Goal: Task Accomplishment & Management: Use online tool/utility

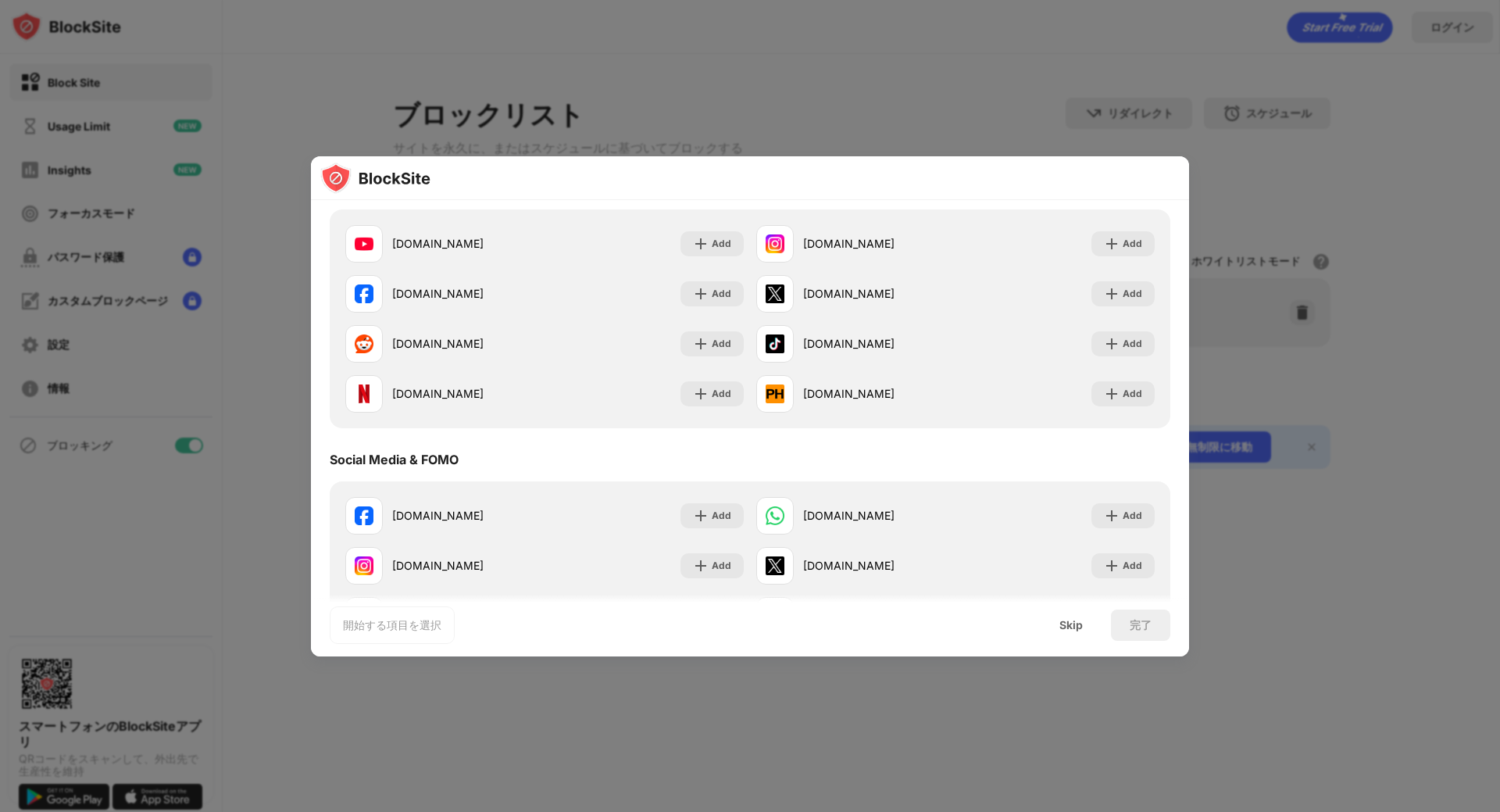
scroll to position [78, 0]
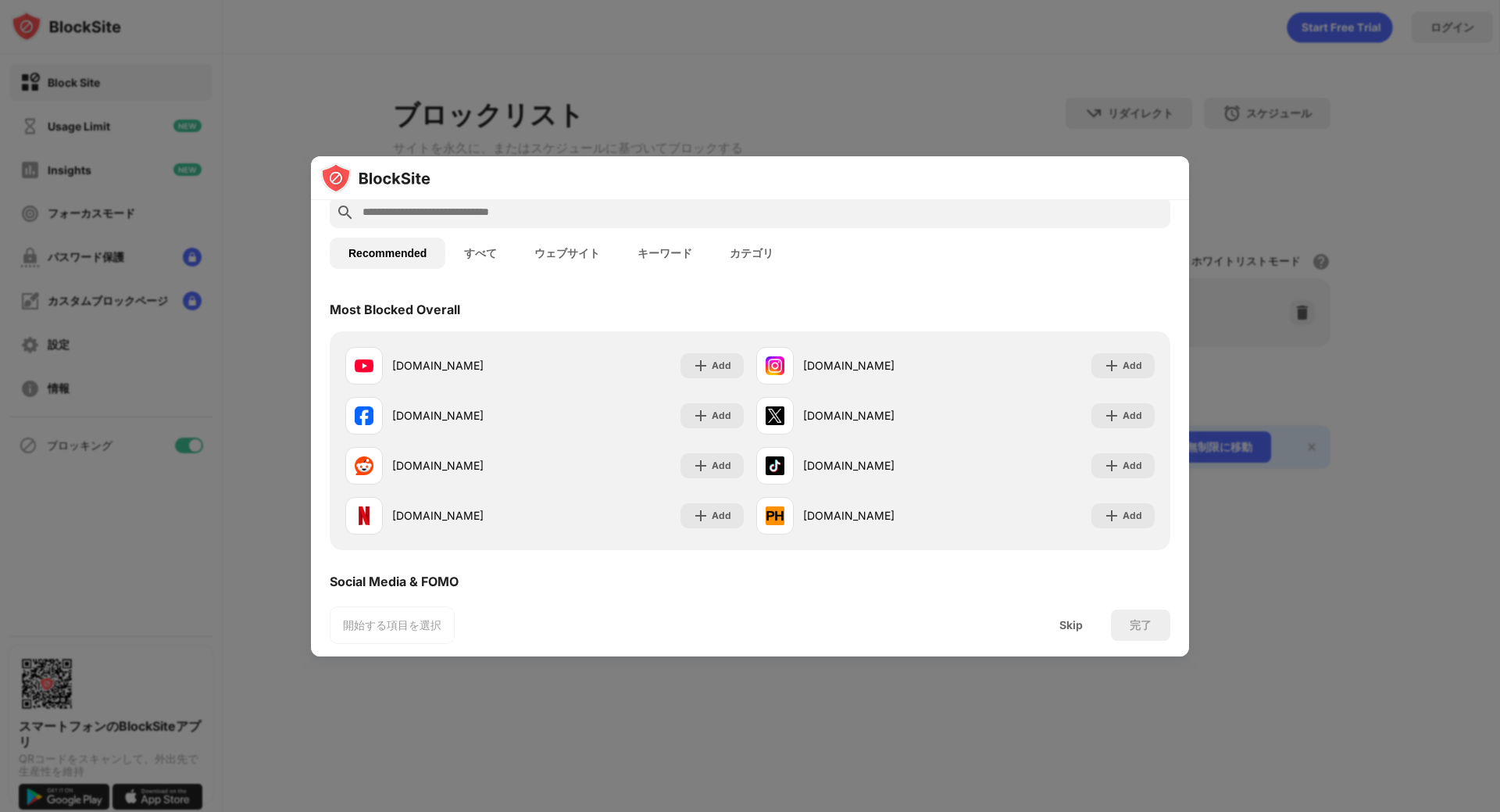
click at [664, 204] on input "text" at bounding box center [762, 213] width 804 height 19
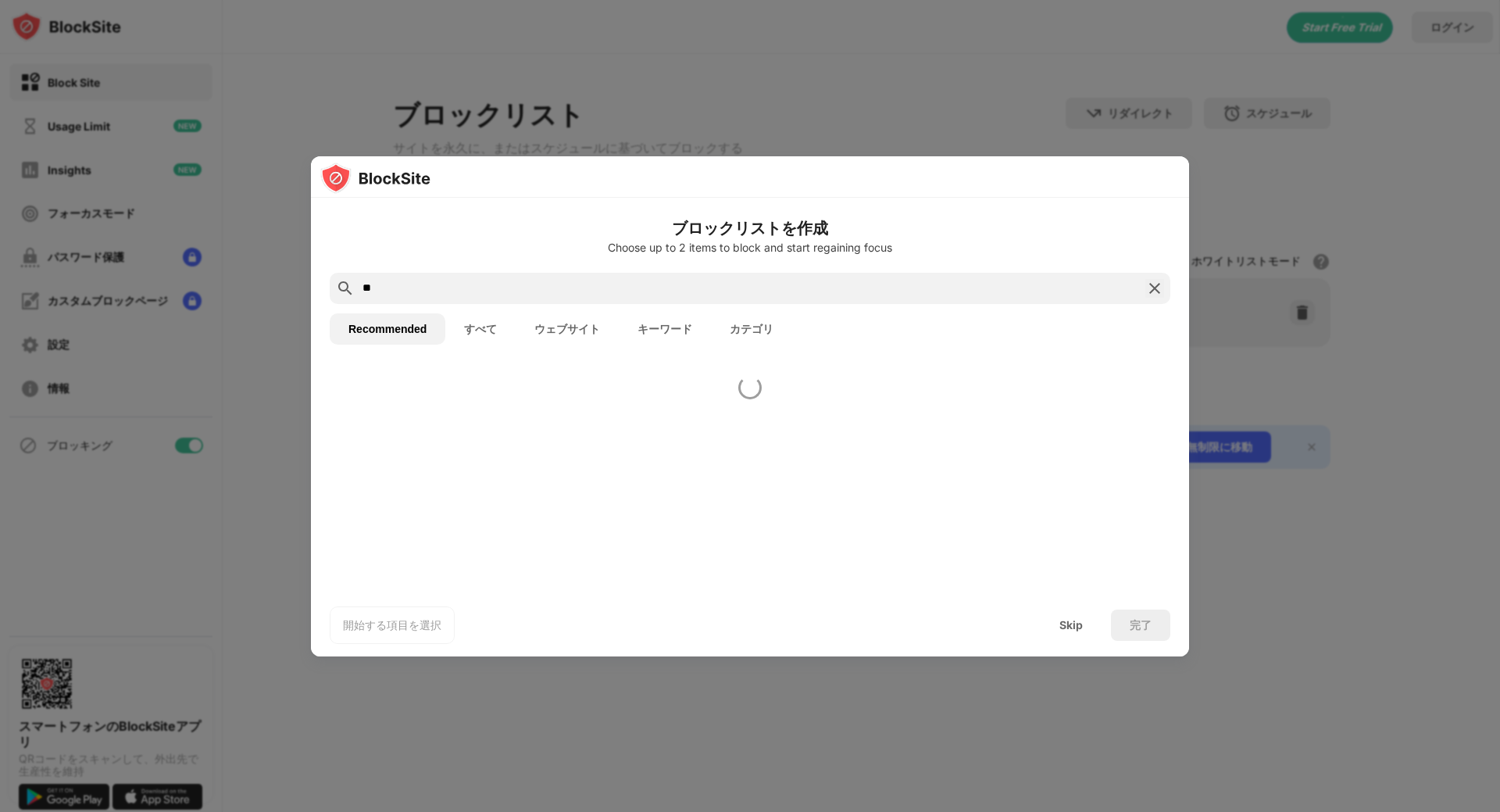
scroll to position [0, 0]
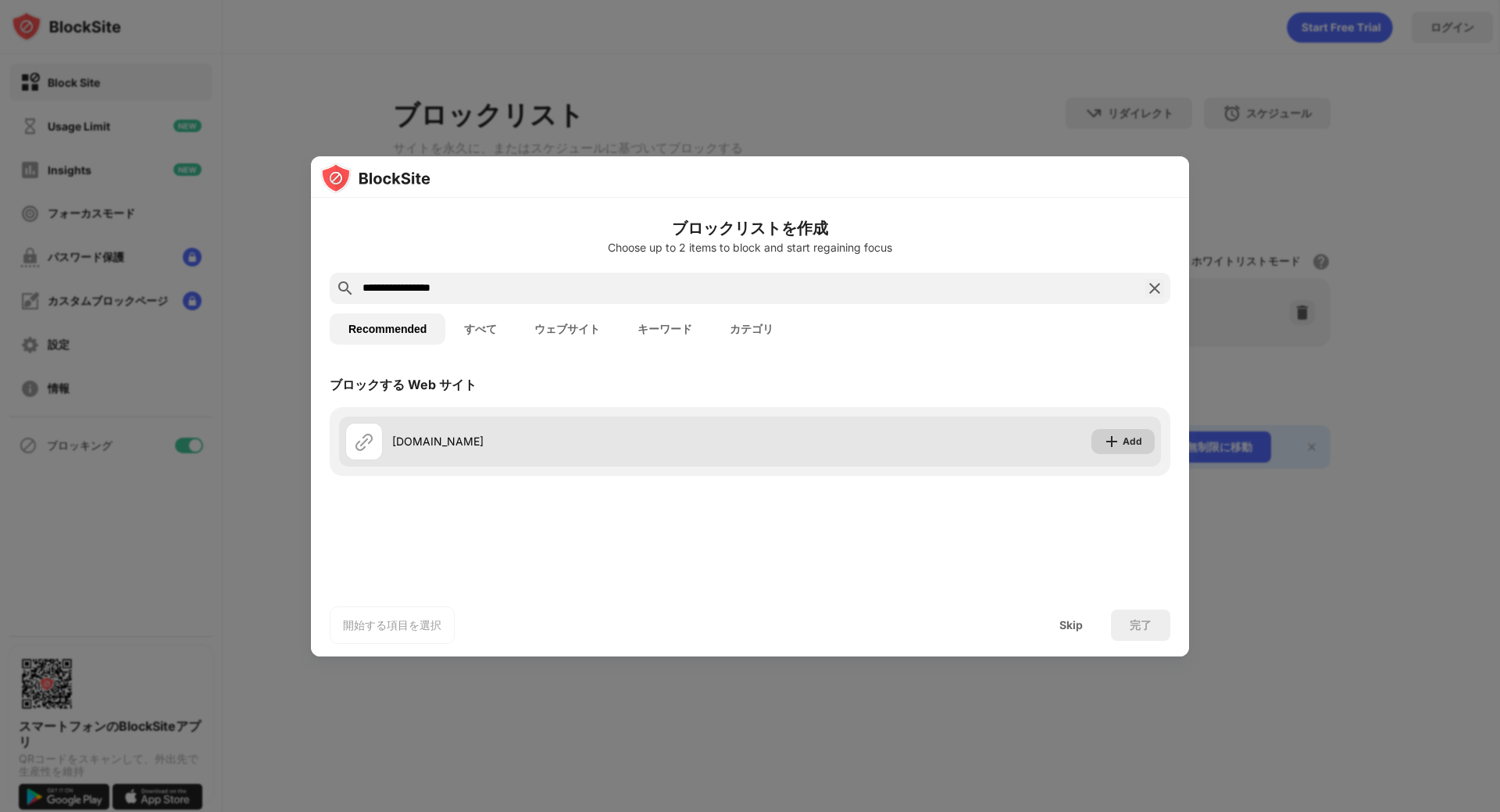
type input "**********"
click at [1136, 440] on div "Add" at bounding box center [1132, 441] width 20 height 16
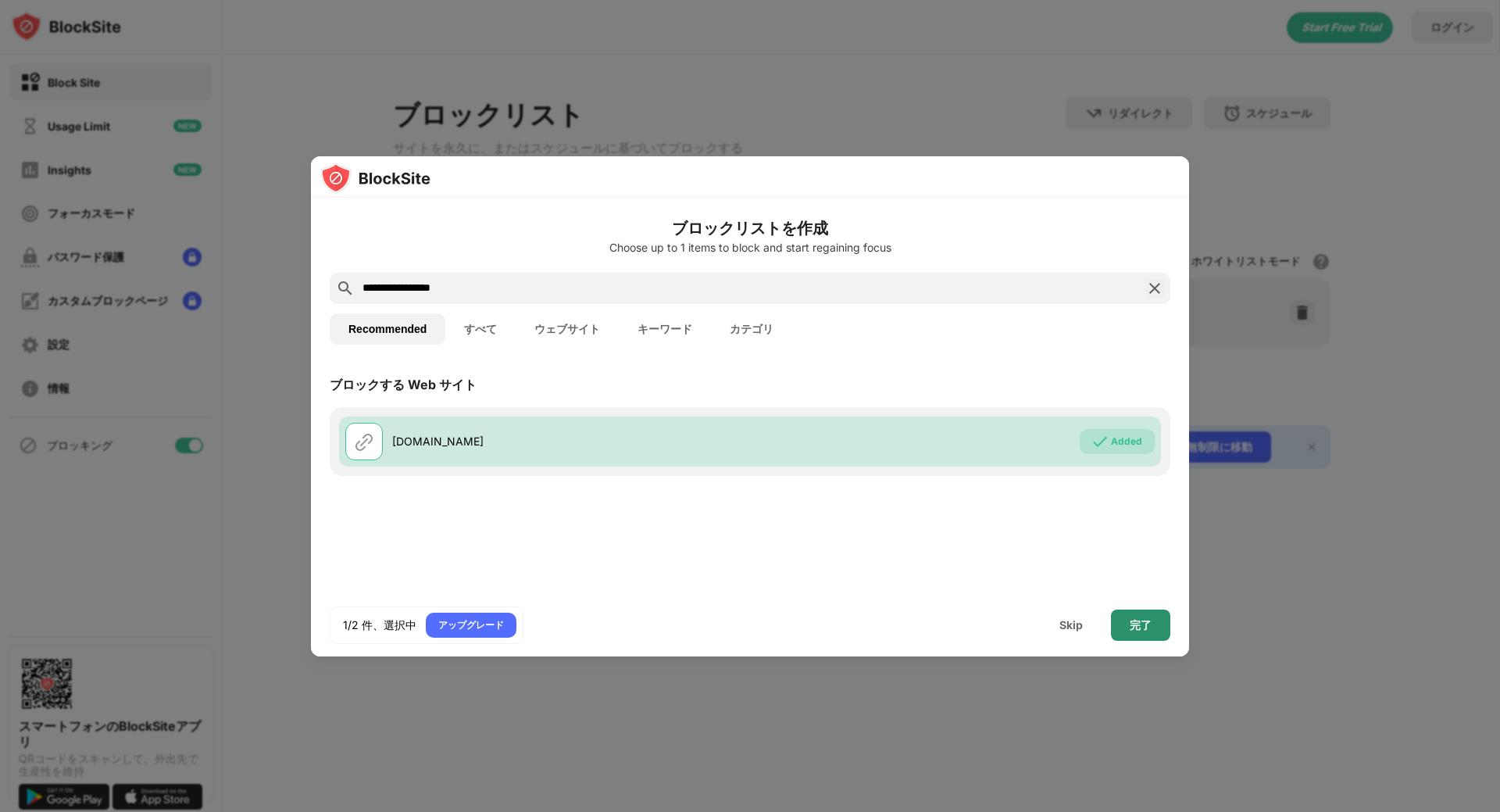
click at [1117, 623] on div "完了" at bounding box center [1141, 625] width 60 height 31
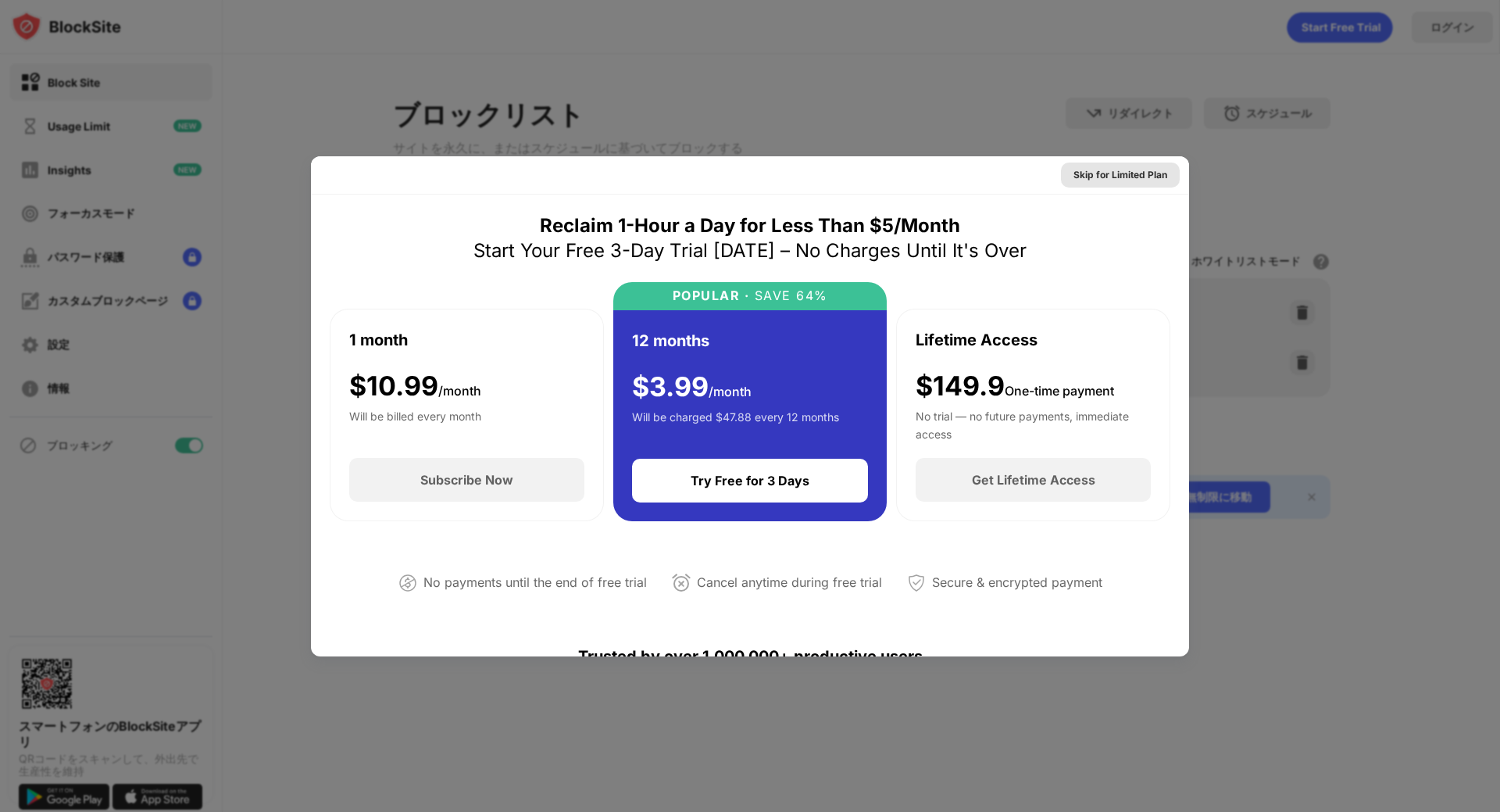
click at [1125, 175] on div "Skip for Limited Plan" at bounding box center [1120, 175] width 93 height 16
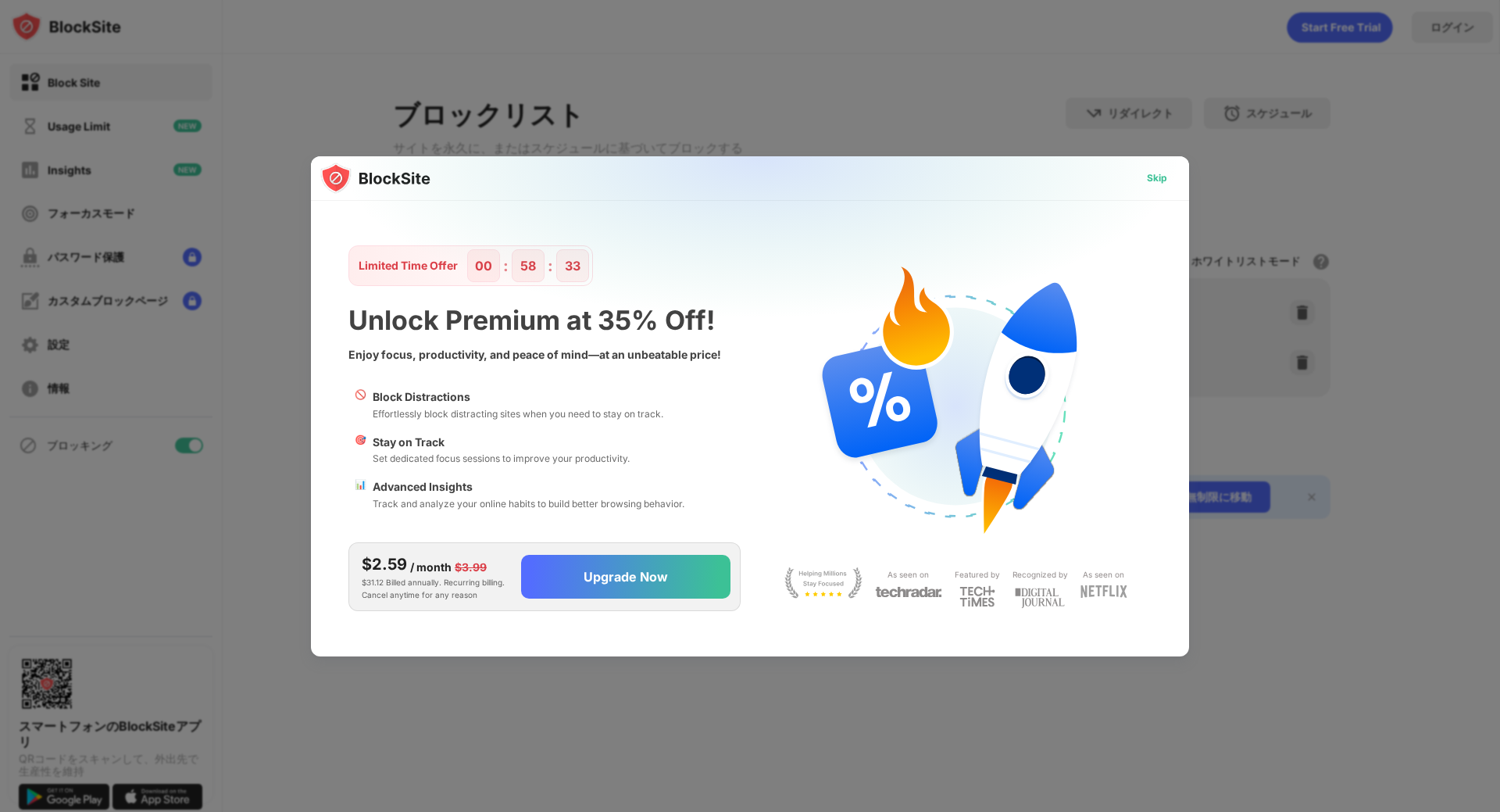
click at [1165, 176] on div "Skip" at bounding box center [1157, 178] width 20 height 16
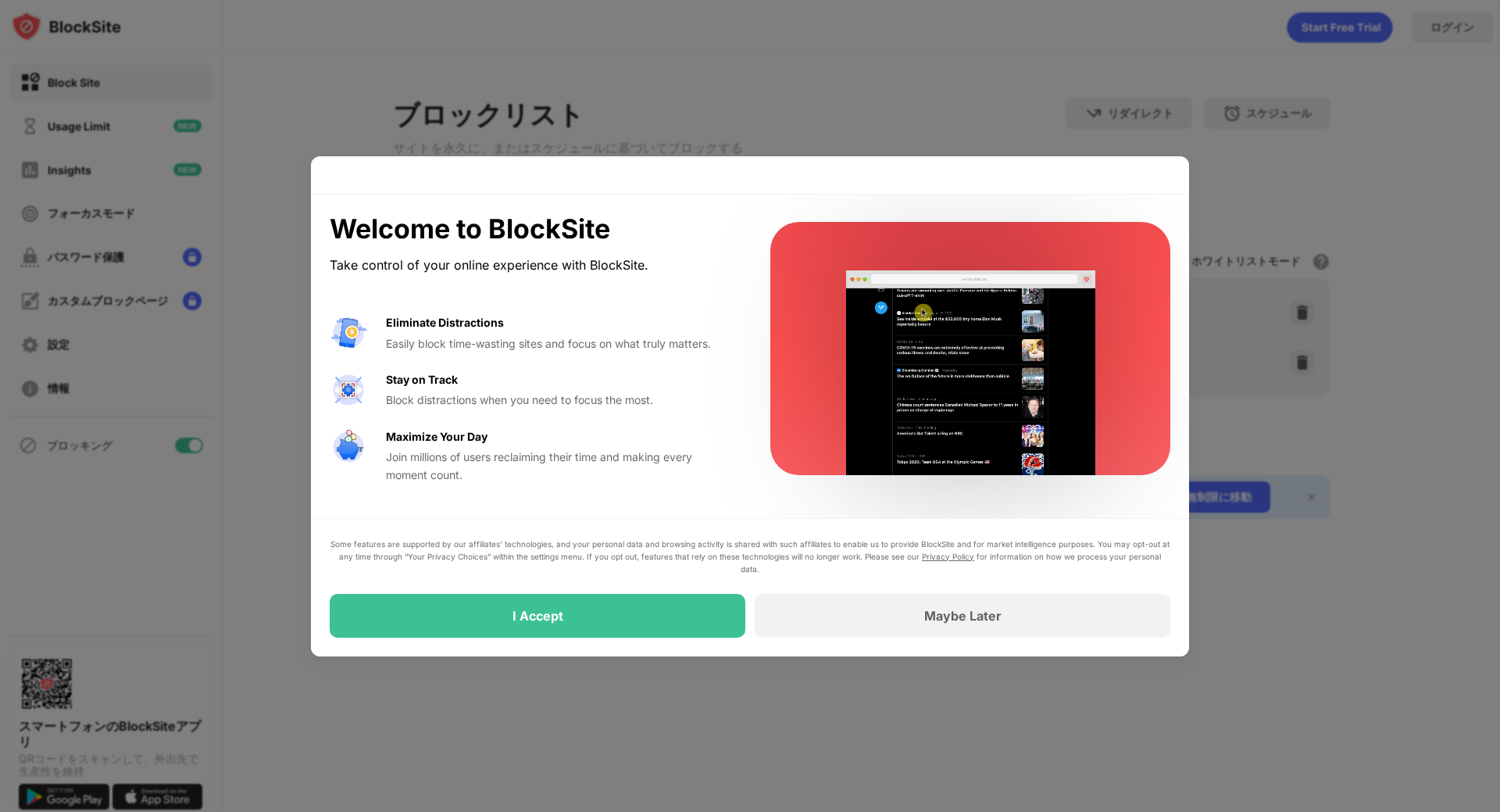
drag, startPoint x: 334, startPoint y: 266, endPoint x: 649, endPoint y: 264, distance: 315.0
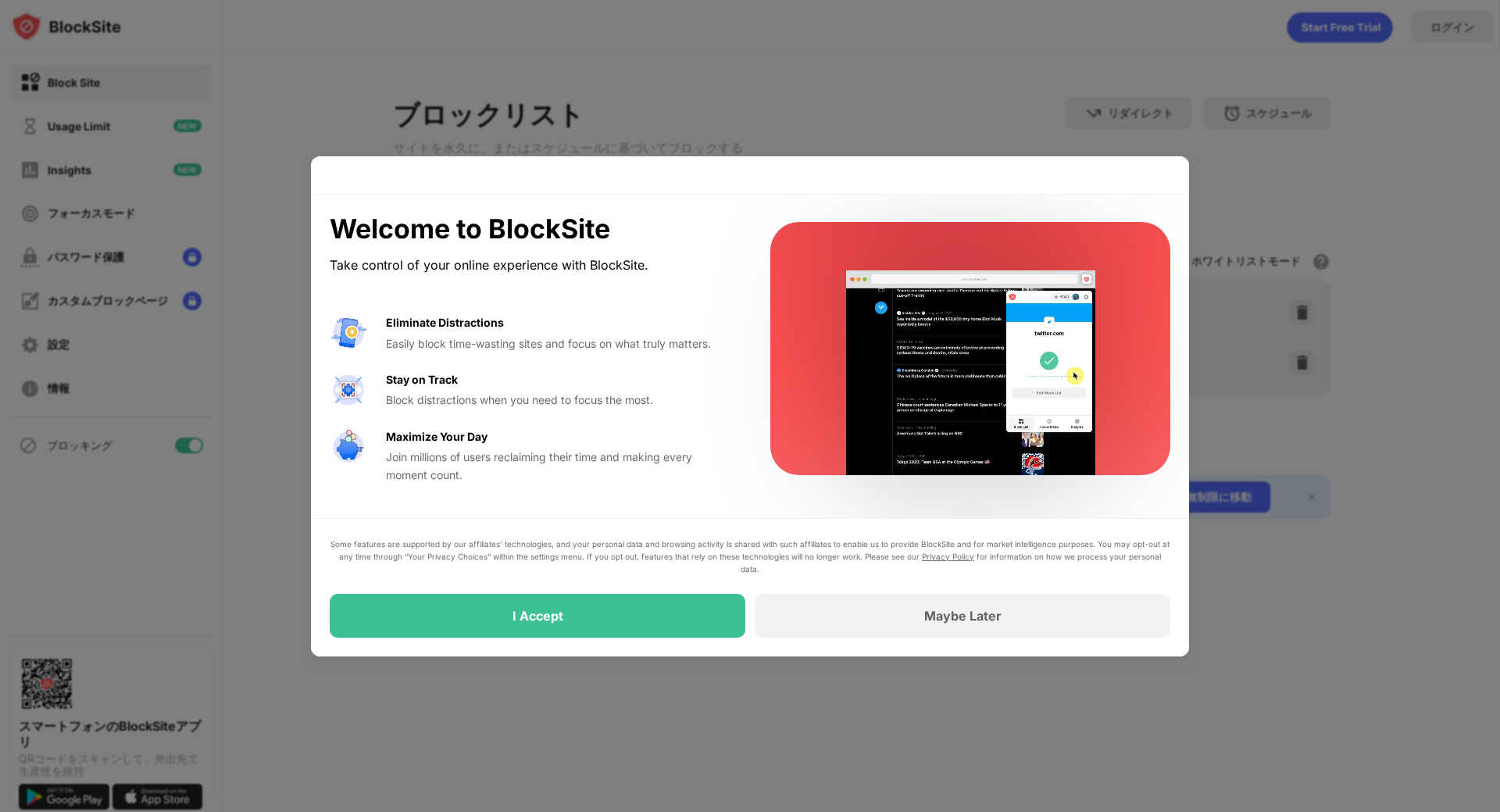
click at [626, 264] on div "Take control of your online experience with BlockSite." at bounding box center [531, 265] width 403 height 22
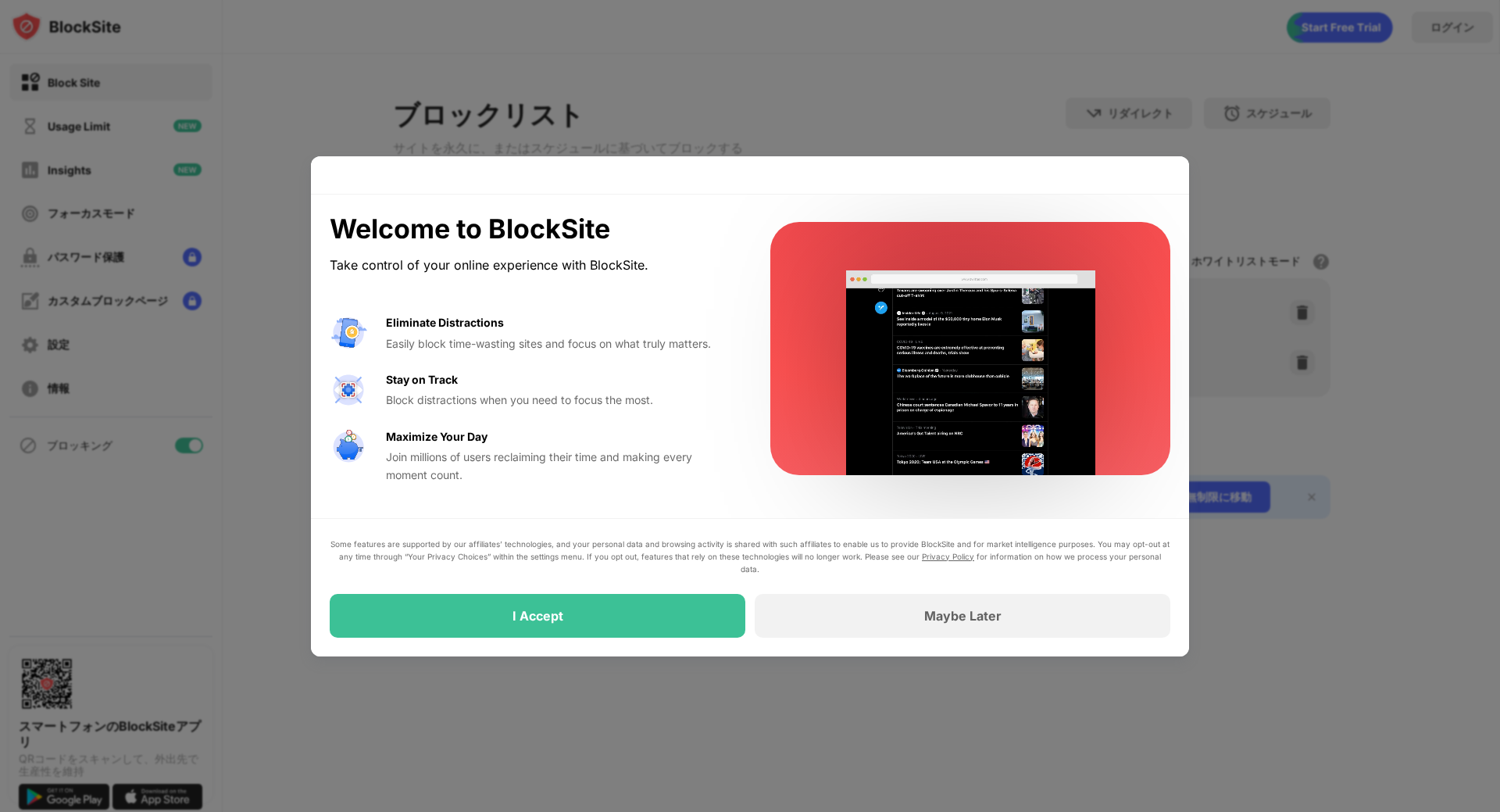
click at [680, 262] on div "Take control of your online experience with BlockSite." at bounding box center [531, 265] width 403 height 22
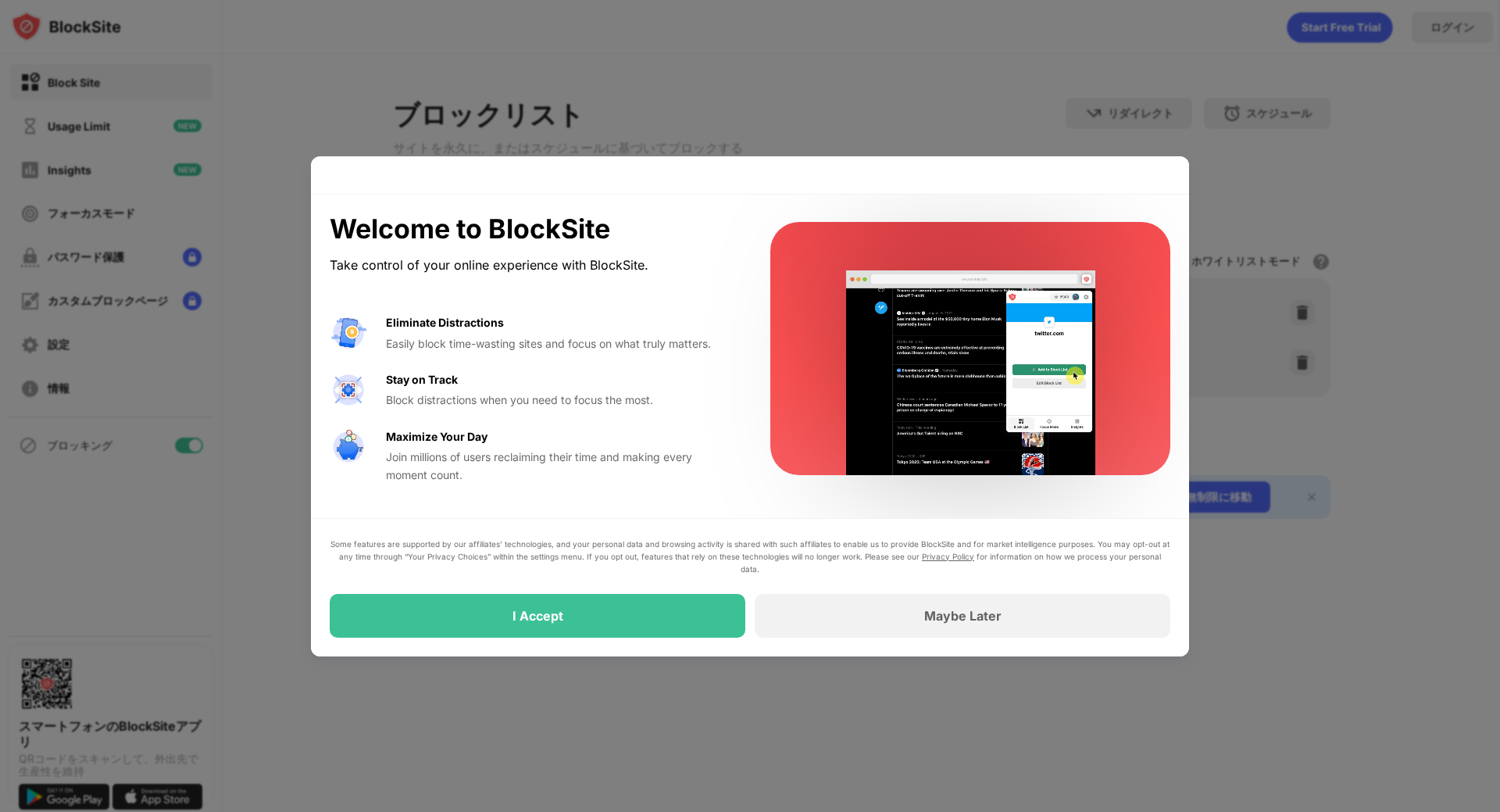
drag, startPoint x: 1220, startPoint y: 667, endPoint x: 1209, endPoint y: 644, distance: 25.5
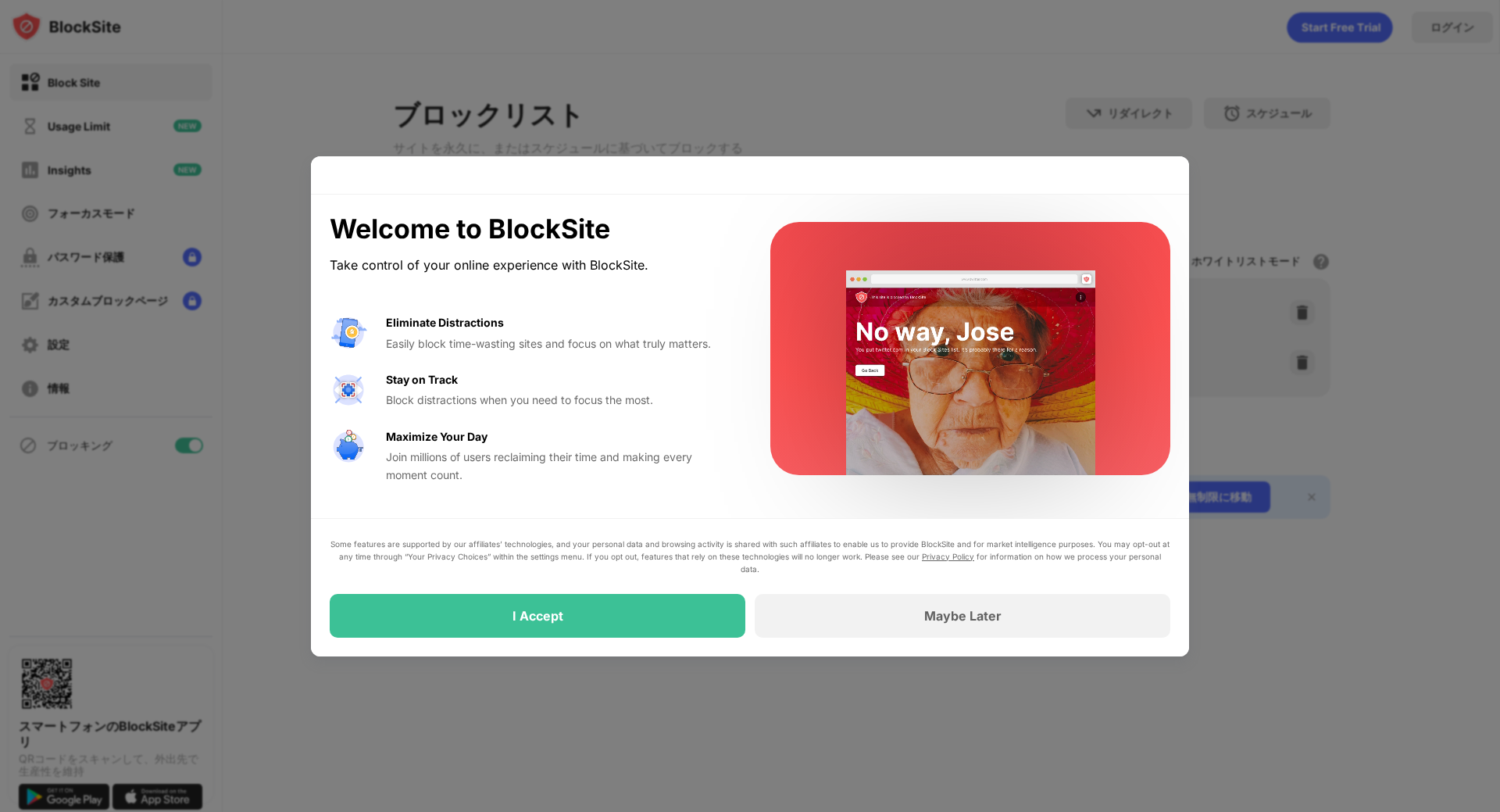
click at [1212, 645] on div at bounding box center [750, 406] width 1500 height 812
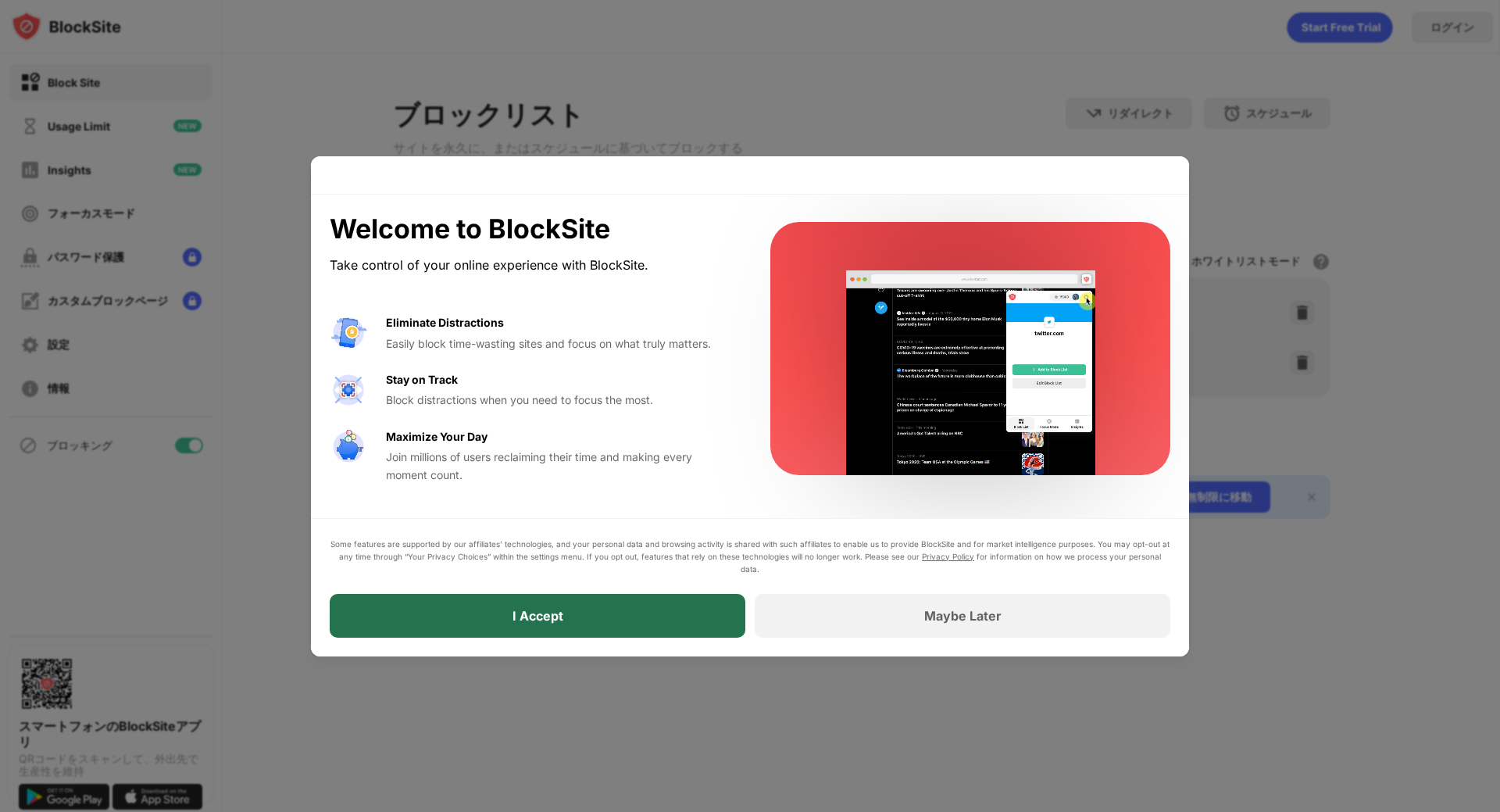
click at [635, 632] on div "I Accept" at bounding box center [537, 616] width 416 height 44
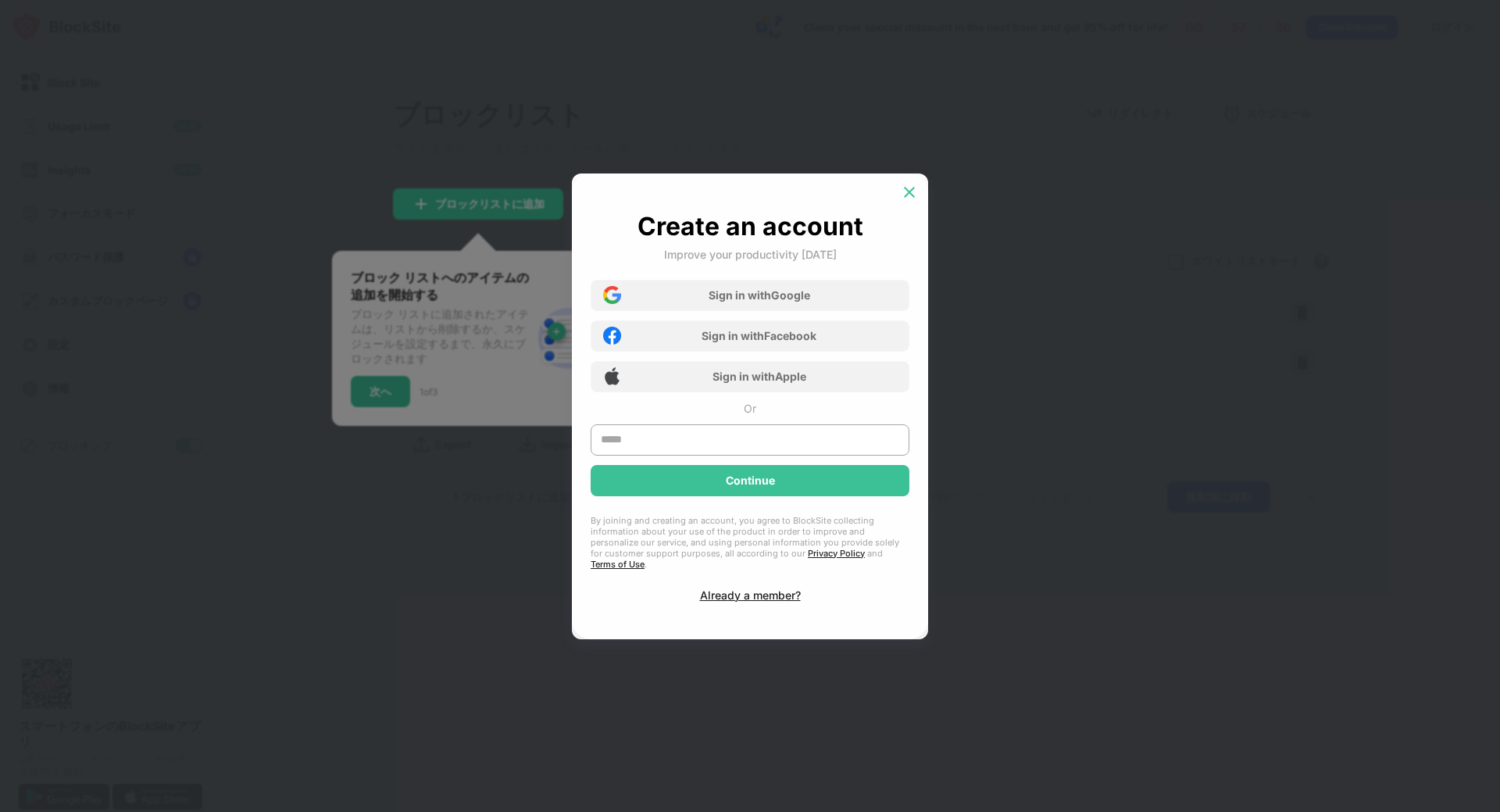
click at [906, 200] on img at bounding box center [909, 192] width 16 height 16
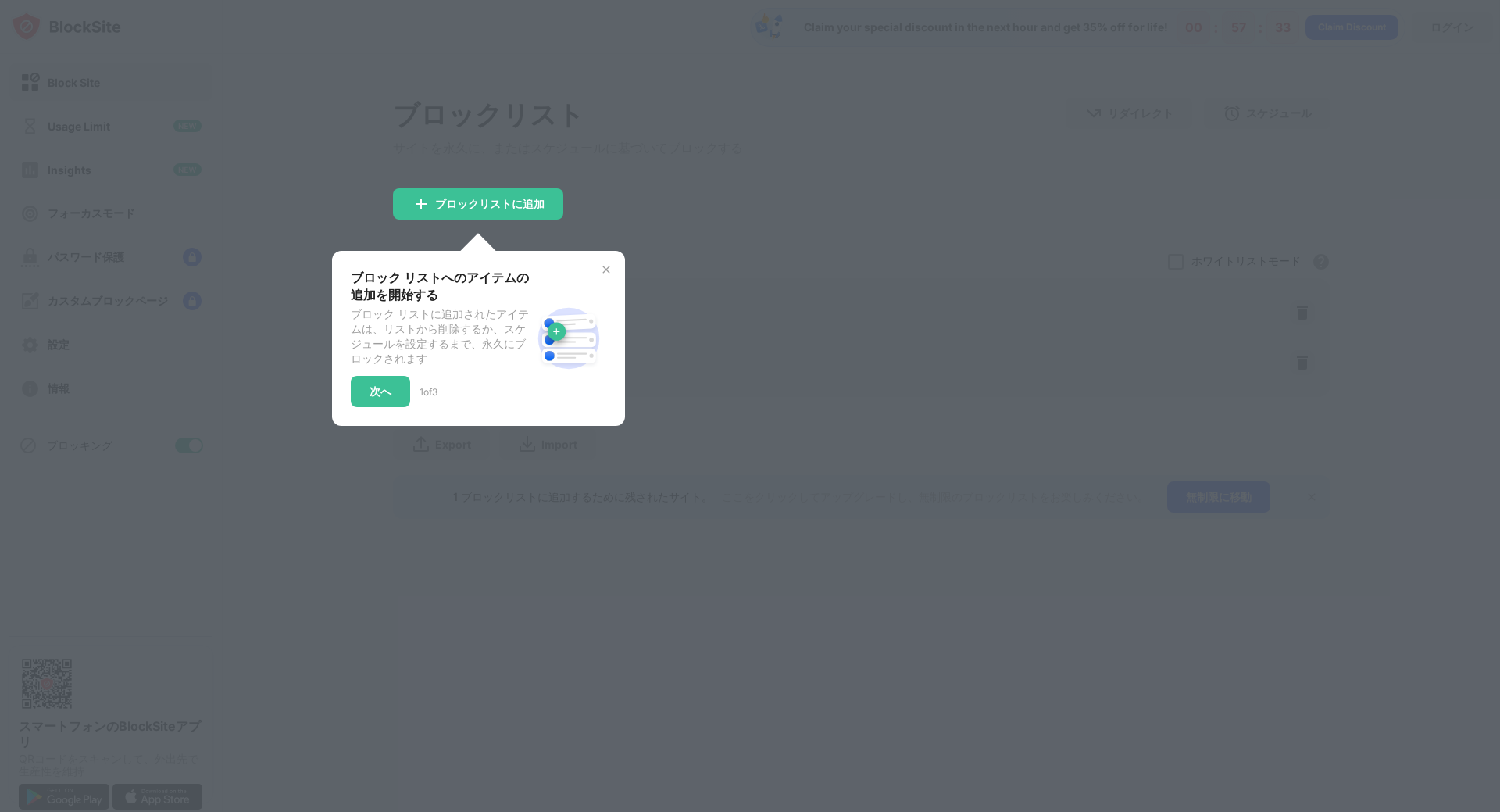
click at [600, 283] on div "ブロック リストへのアイテムの追加を開始する ブロック リストに追加されたアイテムは、リストから削除するか、スケジュールを設定するまで、永久にブロックされます…" at bounding box center [478, 338] width 255 height 137
click at [608, 271] on img at bounding box center [606, 269] width 12 height 12
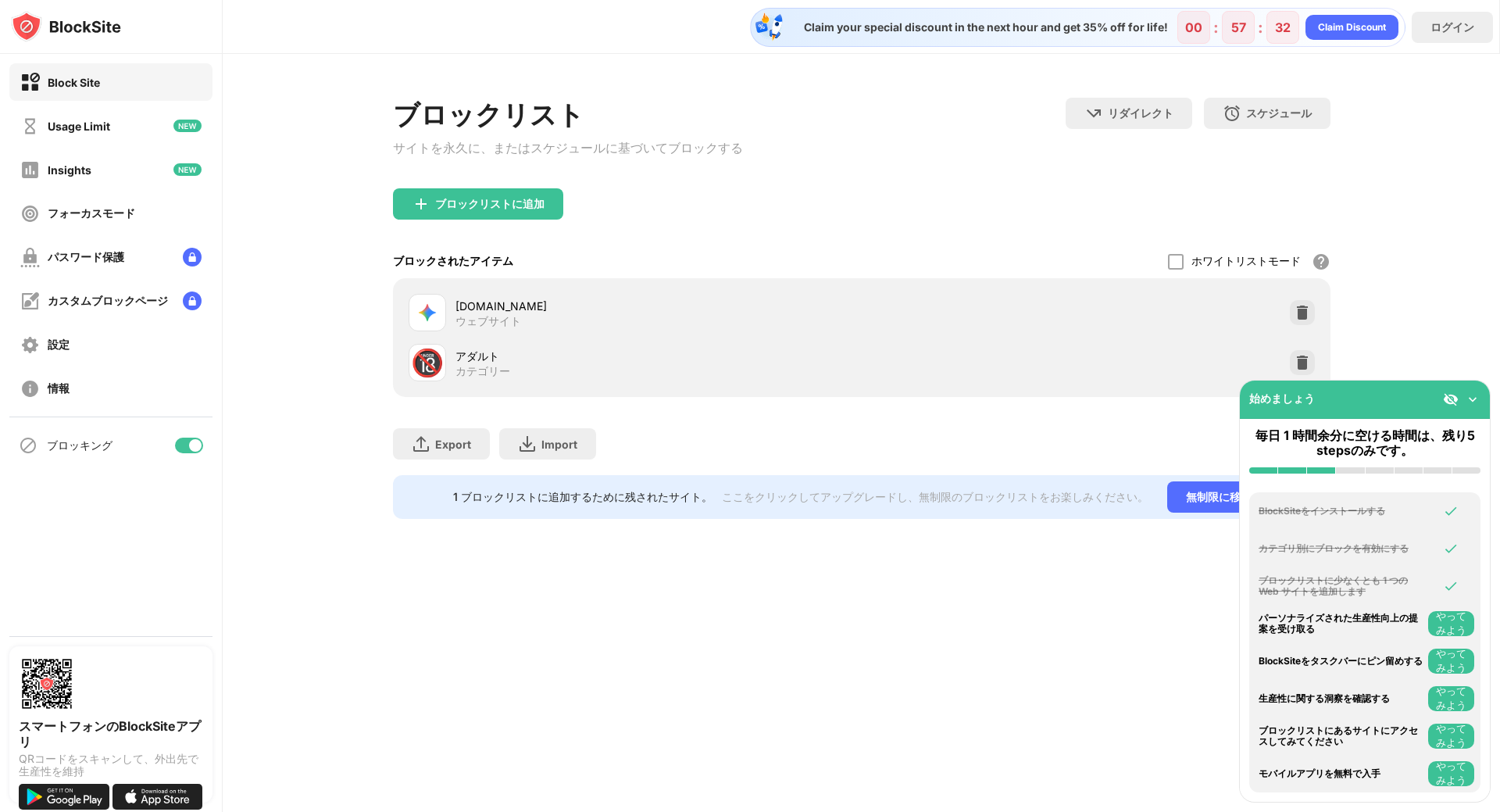
click at [779, 184] on div "ブロックリスト サイトを永久に、またはスケジュールに基づいてブロックする リダイレクト クリックしてリダイレクトのウェブサイトを設定する スケジュール ブロッ…" at bounding box center [862, 143] width 938 height 91
click at [1304, 370] on img at bounding box center [1303, 362] width 16 height 16
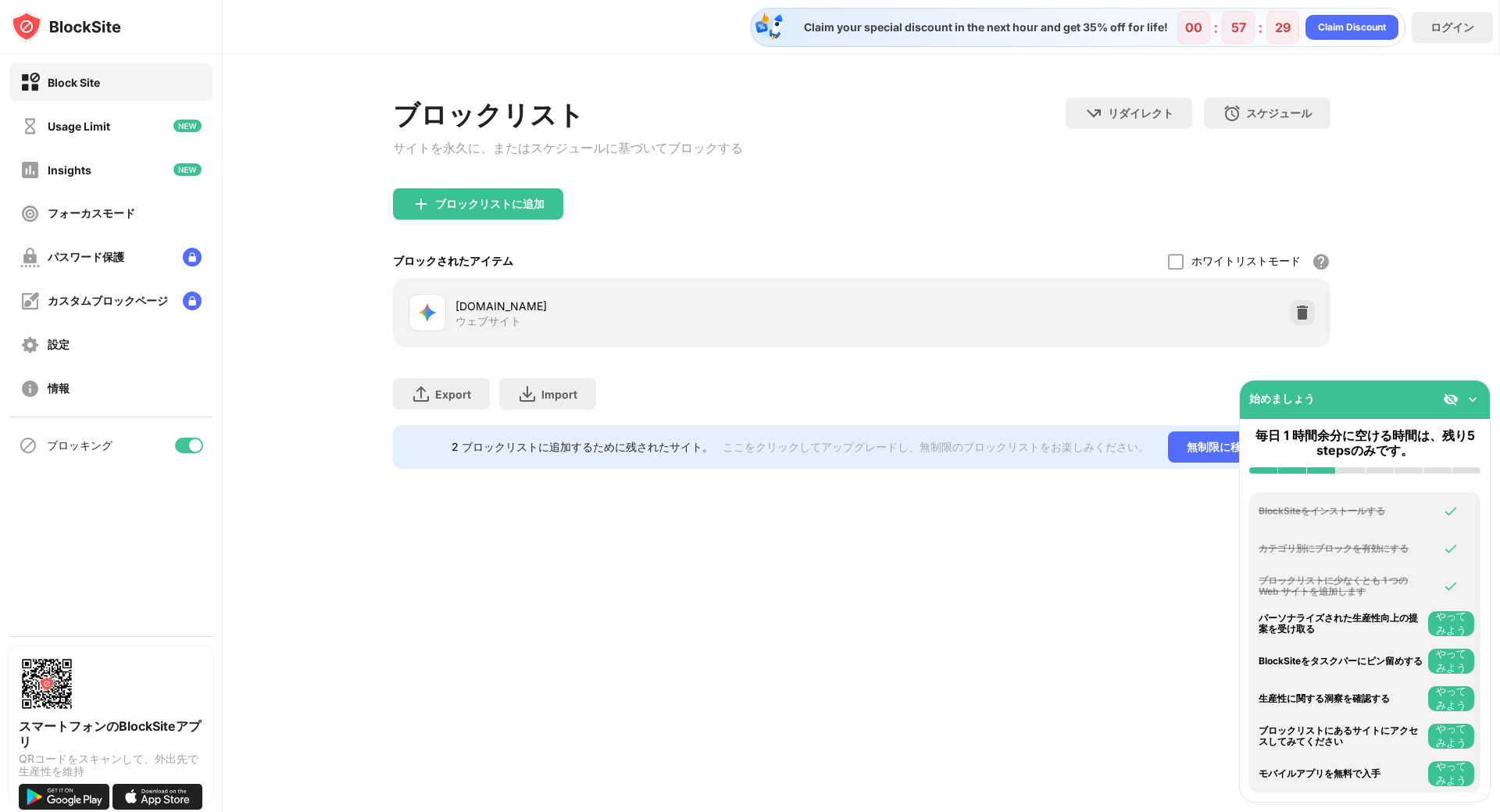
click at [1474, 394] on img at bounding box center [1473, 400] width 16 height 16
